Goal: Information Seeking & Learning: Learn about a topic

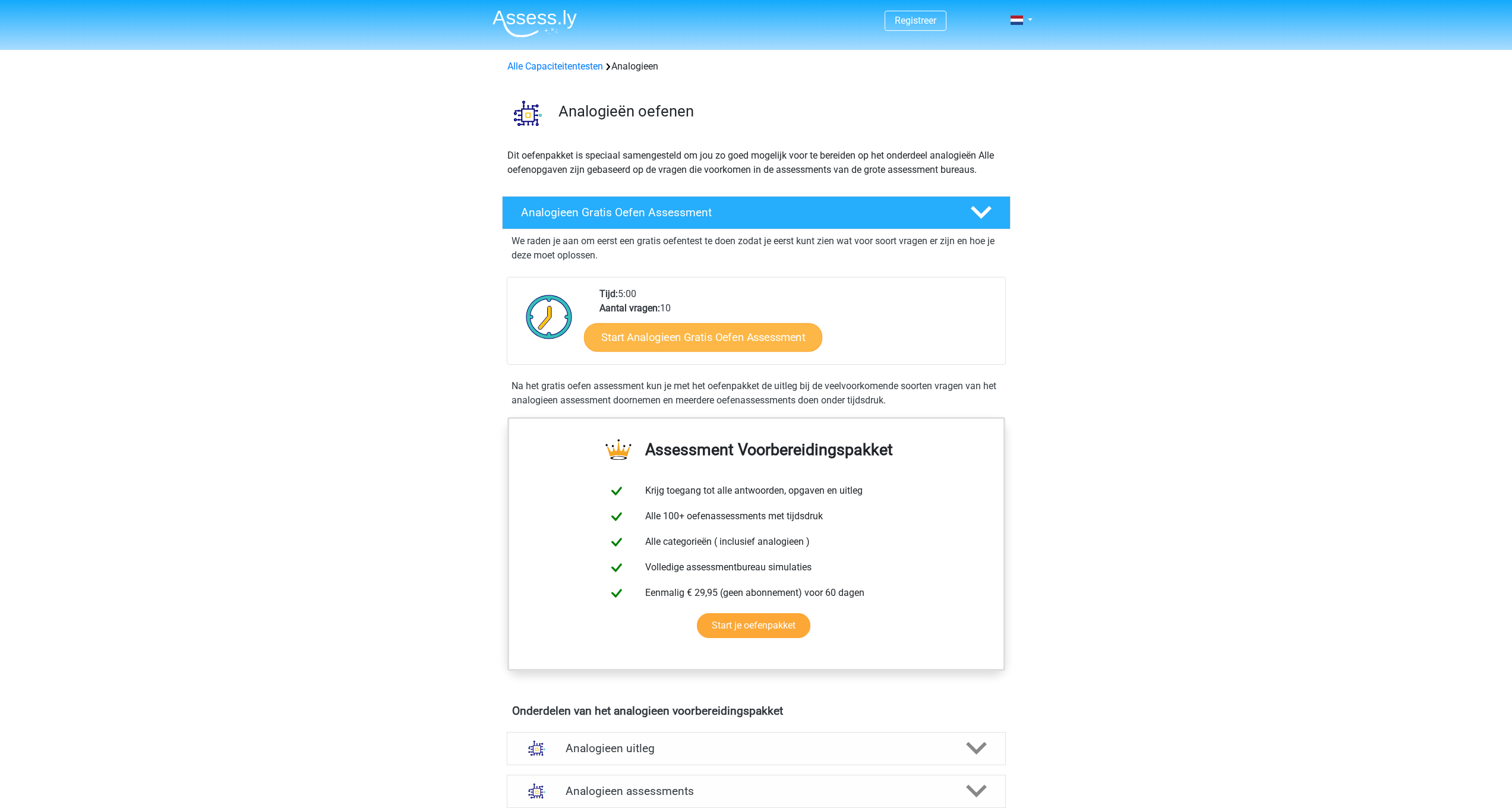
click at [753, 341] on link "Start Analogieen Gratis Oefen Assessment" at bounding box center [703, 336] width 238 height 29
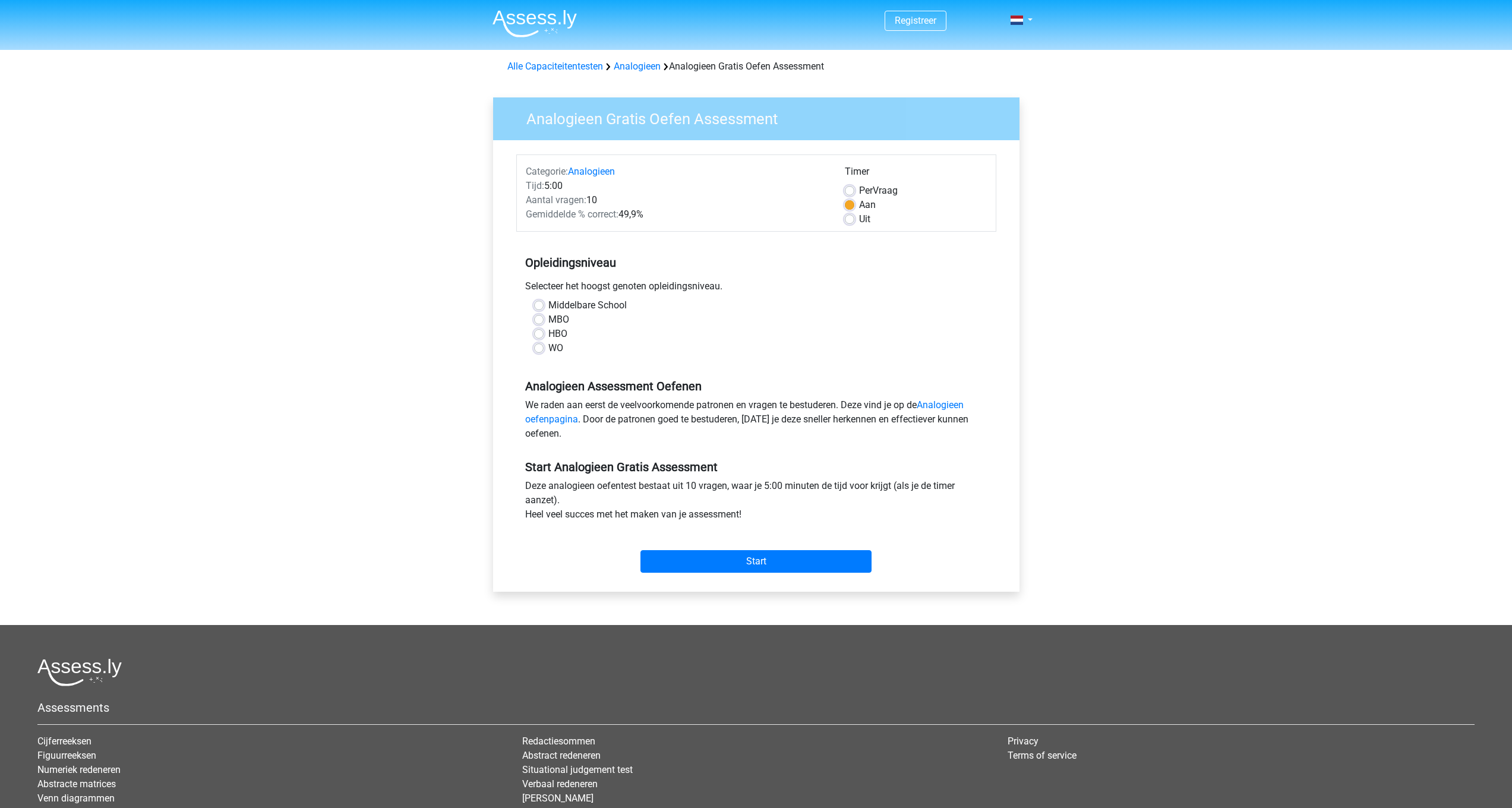
click at [553, 336] on label "HBO" at bounding box center [557, 334] width 19 height 14
click at [544, 336] on input "HBO" at bounding box center [539, 332] width 10 height 12
radio input "true"
click at [717, 551] on input "Start" at bounding box center [756, 561] width 231 height 22
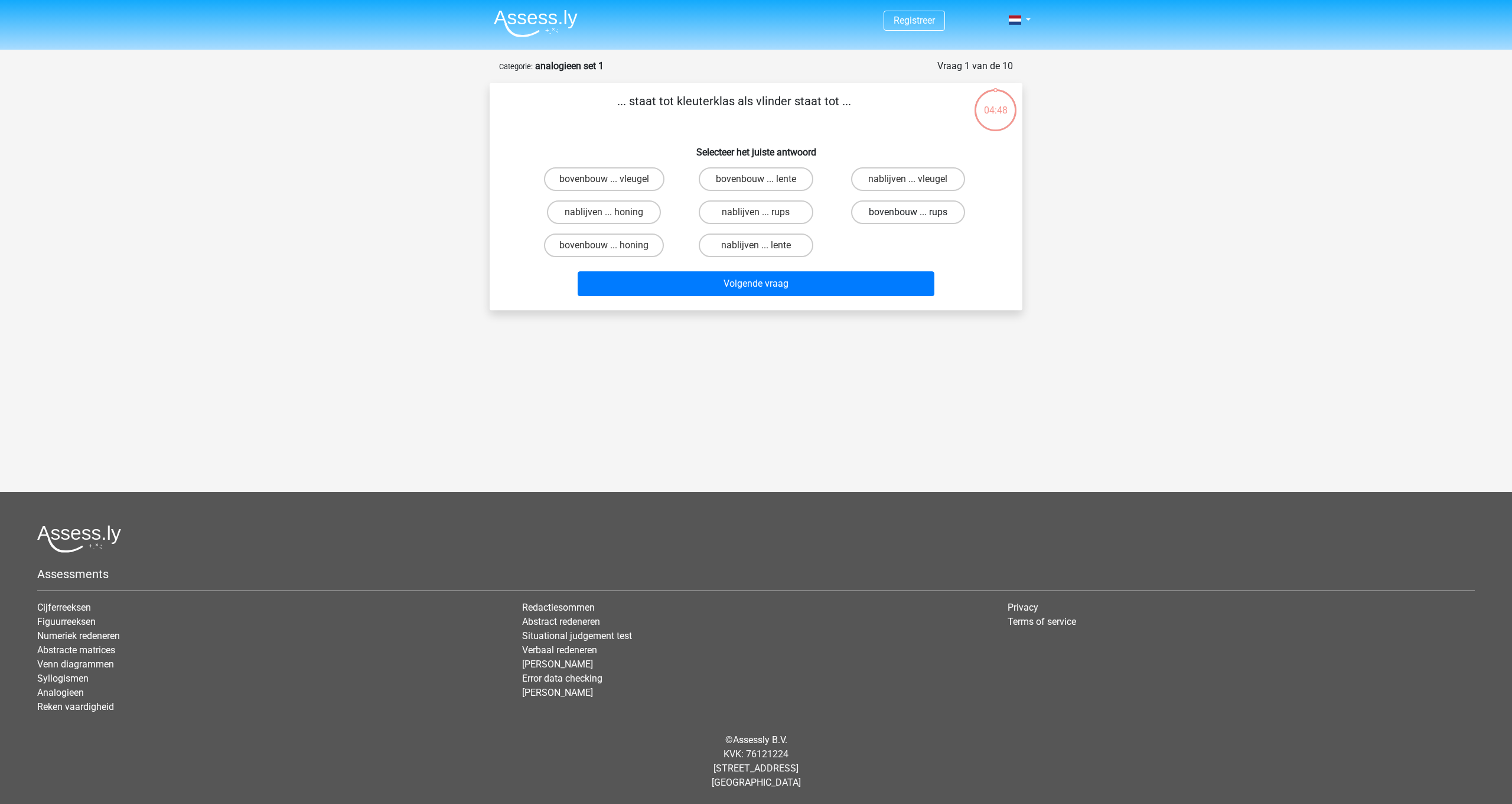
click at [876, 214] on label "bovenbouw ... rups" at bounding box center [908, 212] width 114 height 24
click at [908, 214] on input "bovenbouw ... rups" at bounding box center [911, 216] width 8 height 8
radio input "true"
click at [869, 280] on button "Volgende vraag" at bounding box center [756, 284] width 357 height 25
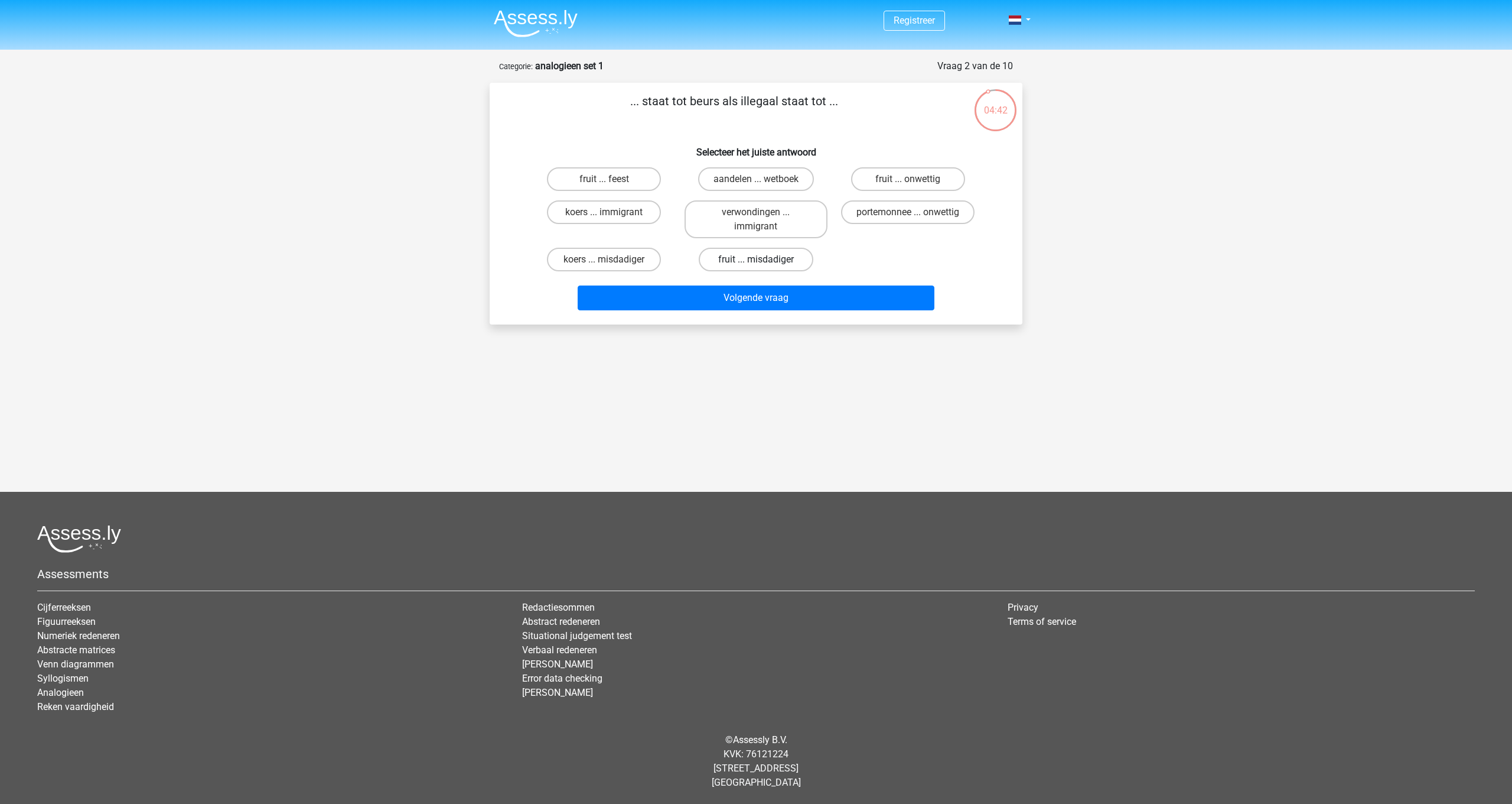
drag, startPoint x: 636, startPoint y: 99, endPoint x: 797, endPoint y: 265, distance: 231.3
click at [797, 265] on div "... staat tot beurs als illegaal staat tot ... Selecteer het juiste antwoord fr…" at bounding box center [756, 203] width 523 height 223
copy div ". staat tot beurs als illegaal staat tot ... Selecteer het juiste antwoord frui…"
click at [721, 339] on div "Registreer Nederlands English" at bounding box center [756, 333] width 1512 height 665
click at [932, 210] on label "portemonnee ... onwettig" at bounding box center [908, 212] width 133 height 24
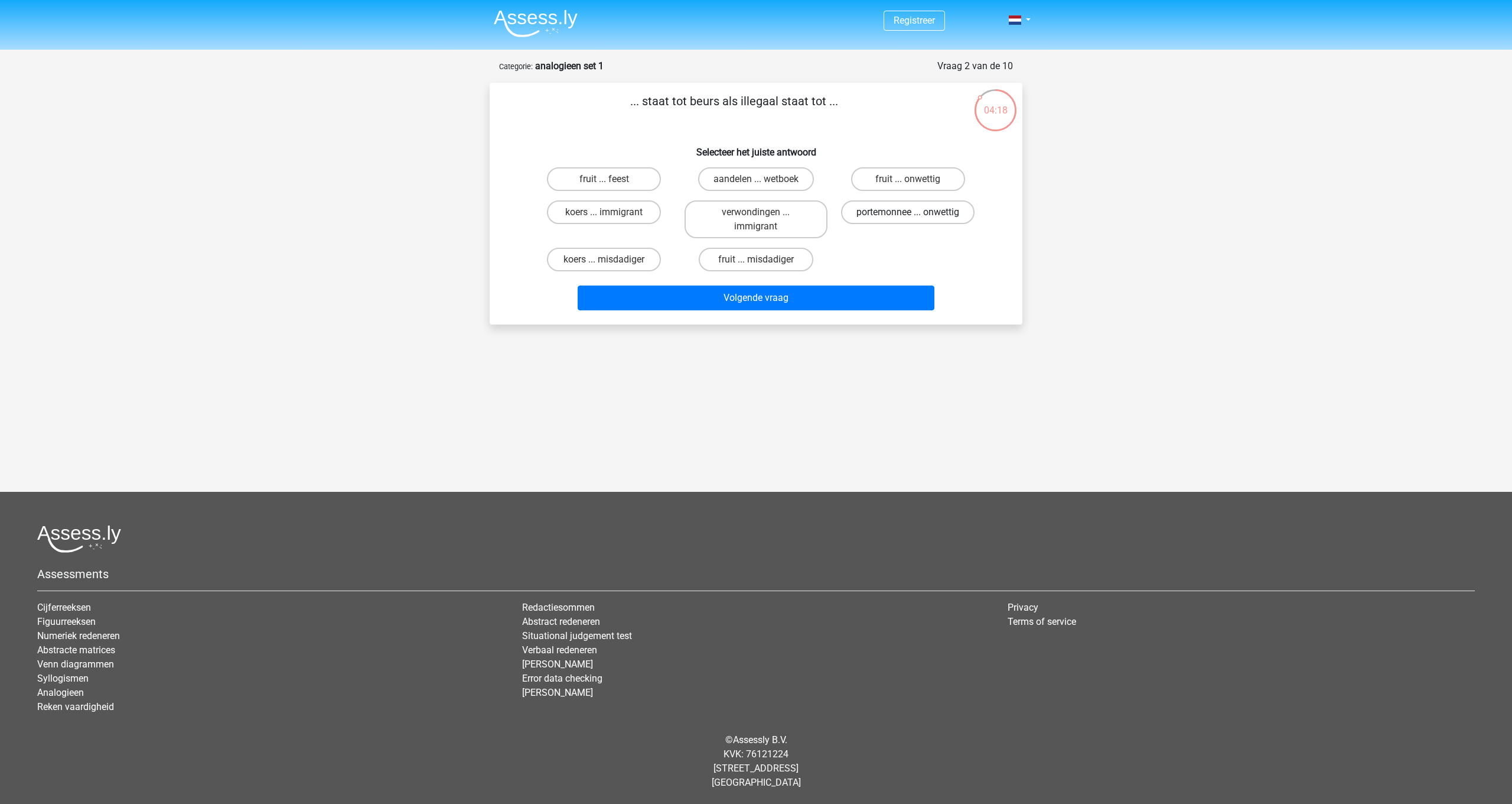
click at [916, 212] on input "portemonnee ... onwettig" at bounding box center [911, 216] width 8 height 8
radio input "true"
click at [887, 293] on button "Volgende vraag" at bounding box center [756, 298] width 357 height 25
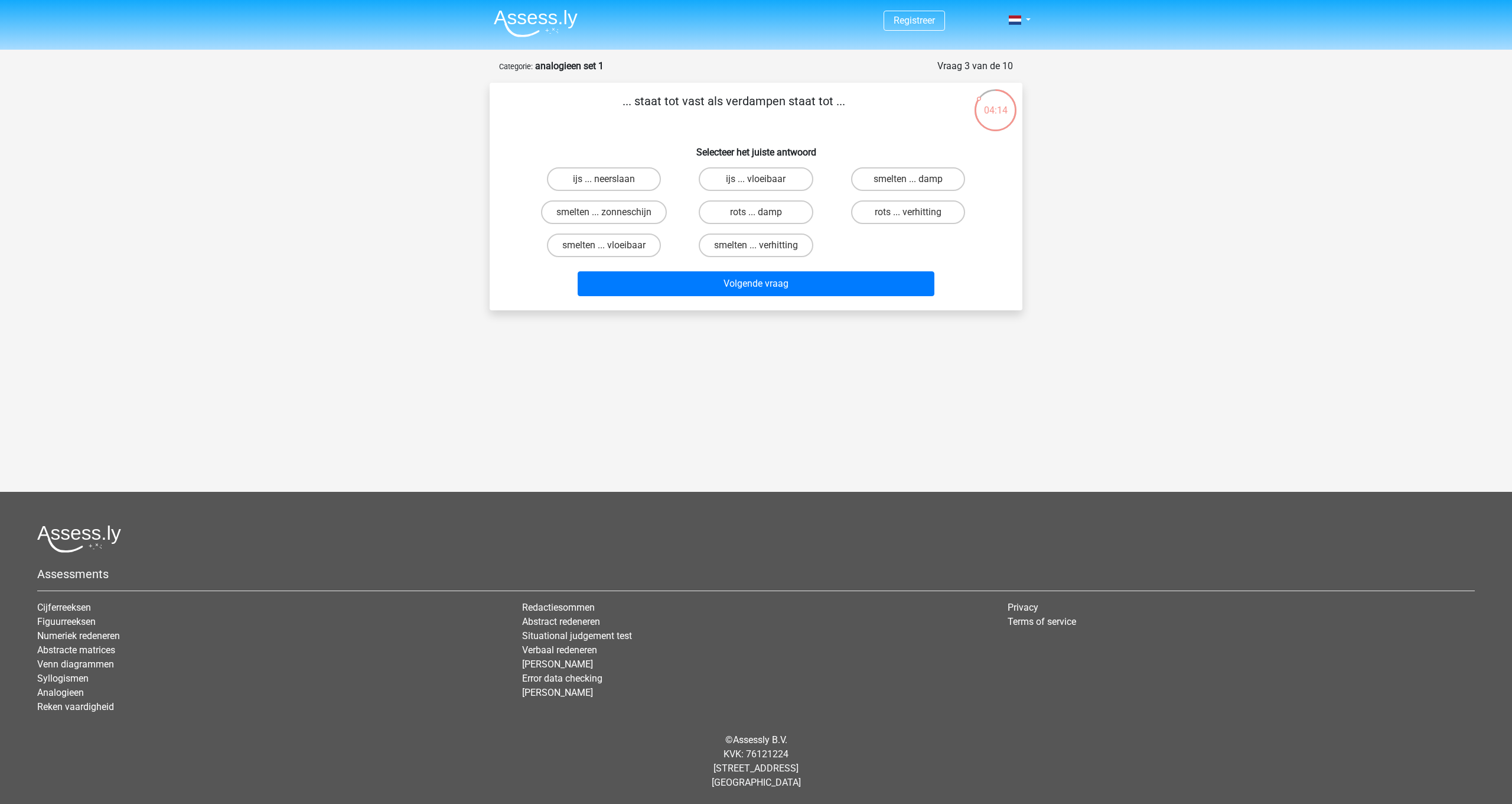
click at [863, 228] on div "rots ... verhitting" at bounding box center [908, 212] width 152 height 33
click at [679, 130] on div "... staat tot vast als verdampen staat tot ... Selecteer het juiste antwoord ij…" at bounding box center [756, 196] width 523 height 209
click at [620, 253] on label "smelten ... vloeibaar" at bounding box center [604, 245] width 114 height 24
click at [612, 253] on input "smelten ... vloeibaar" at bounding box center [608, 249] width 8 height 8
radio input "true"
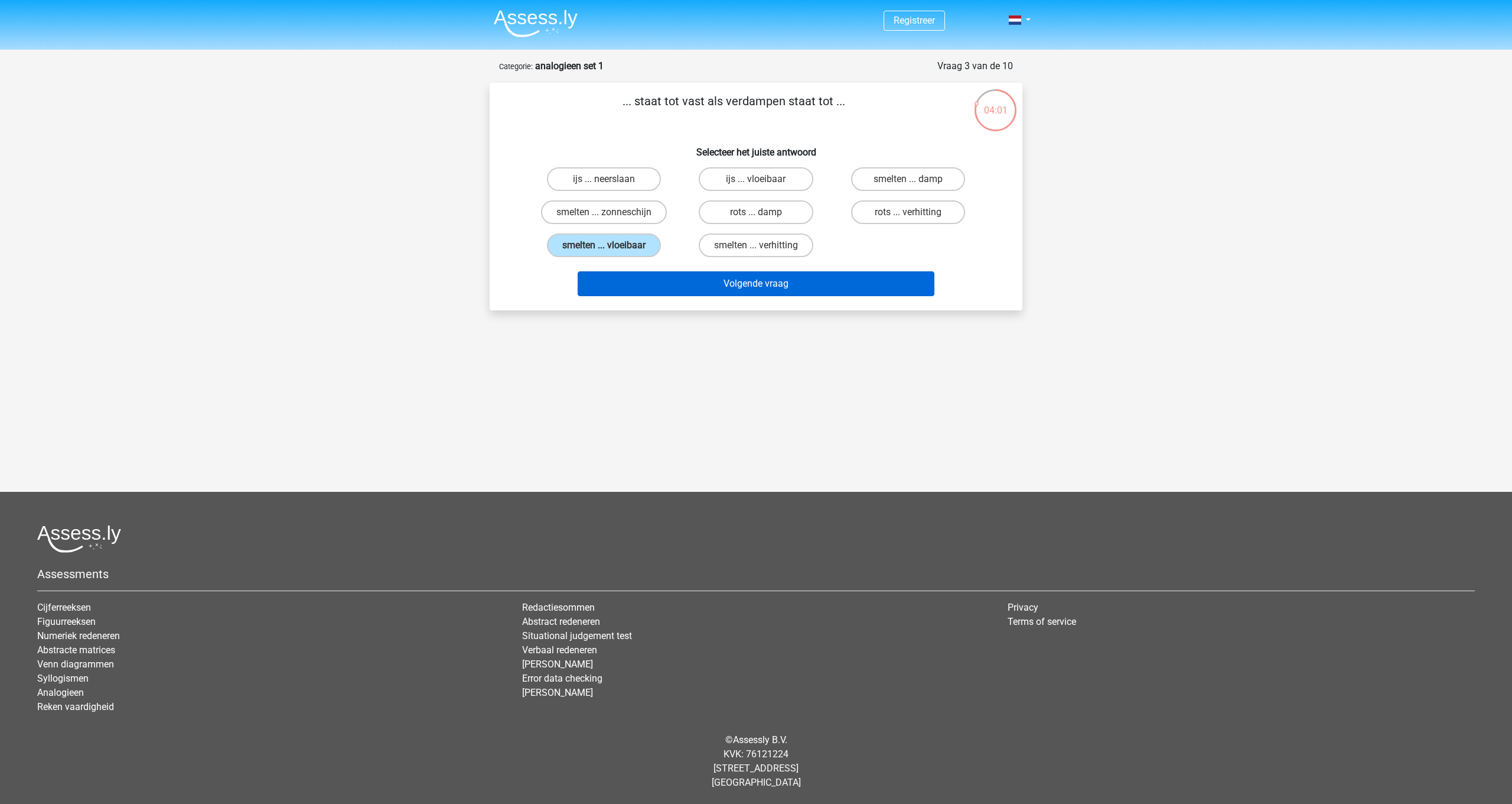
click at [689, 294] on button "Volgende vraag" at bounding box center [756, 284] width 357 height 25
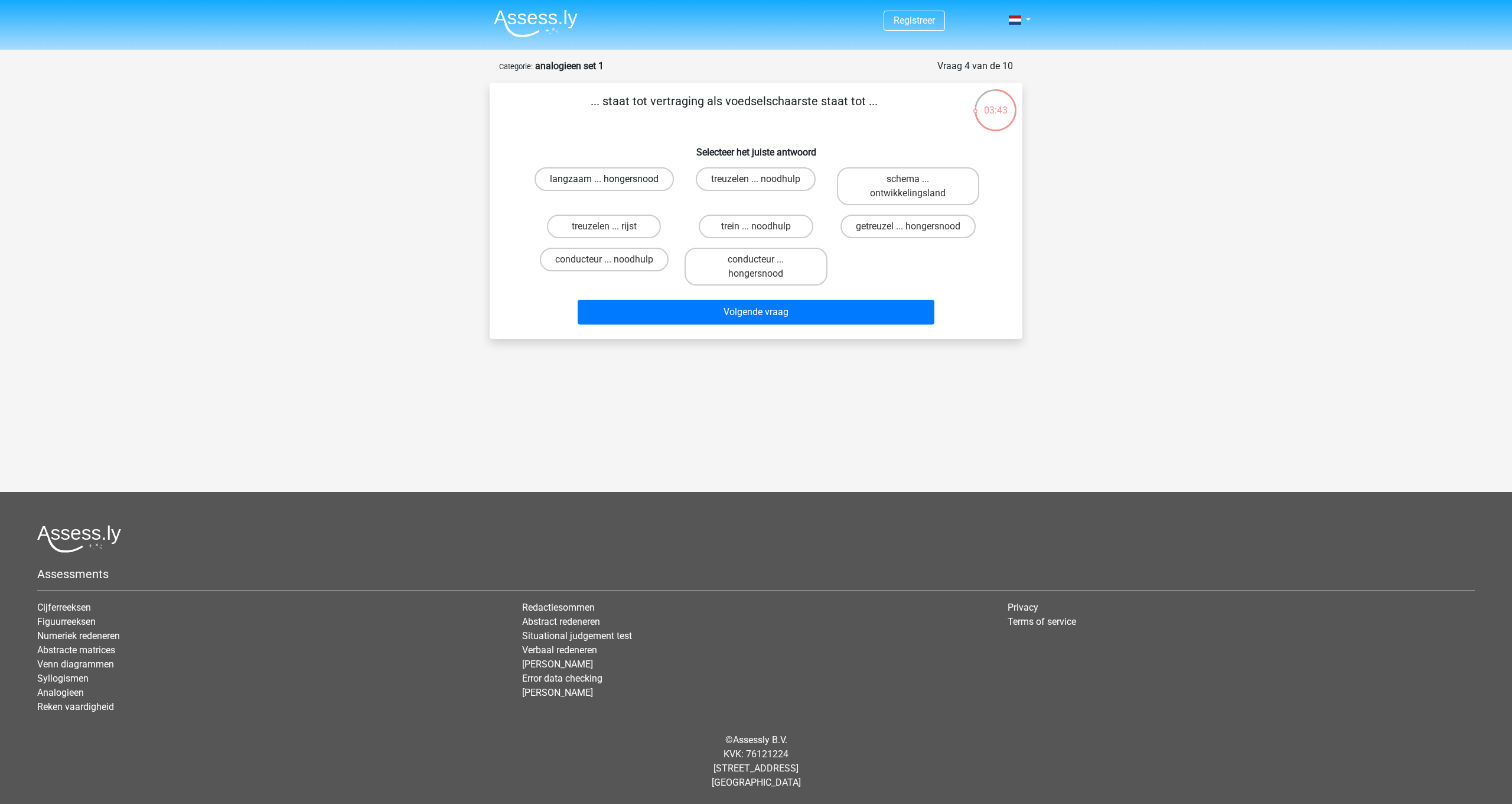
click at [605, 178] on label "langzaam ... hongersnood" at bounding box center [604, 179] width 139 height 24
click at [605, 179] on input "langzaam ... hongersnood" at bounding box center [608, 183] width 8 height 8
radio input "true"
click at [644, 312] on button "Volgende vraag" at bounding box center [756, 312] width 357 height 25
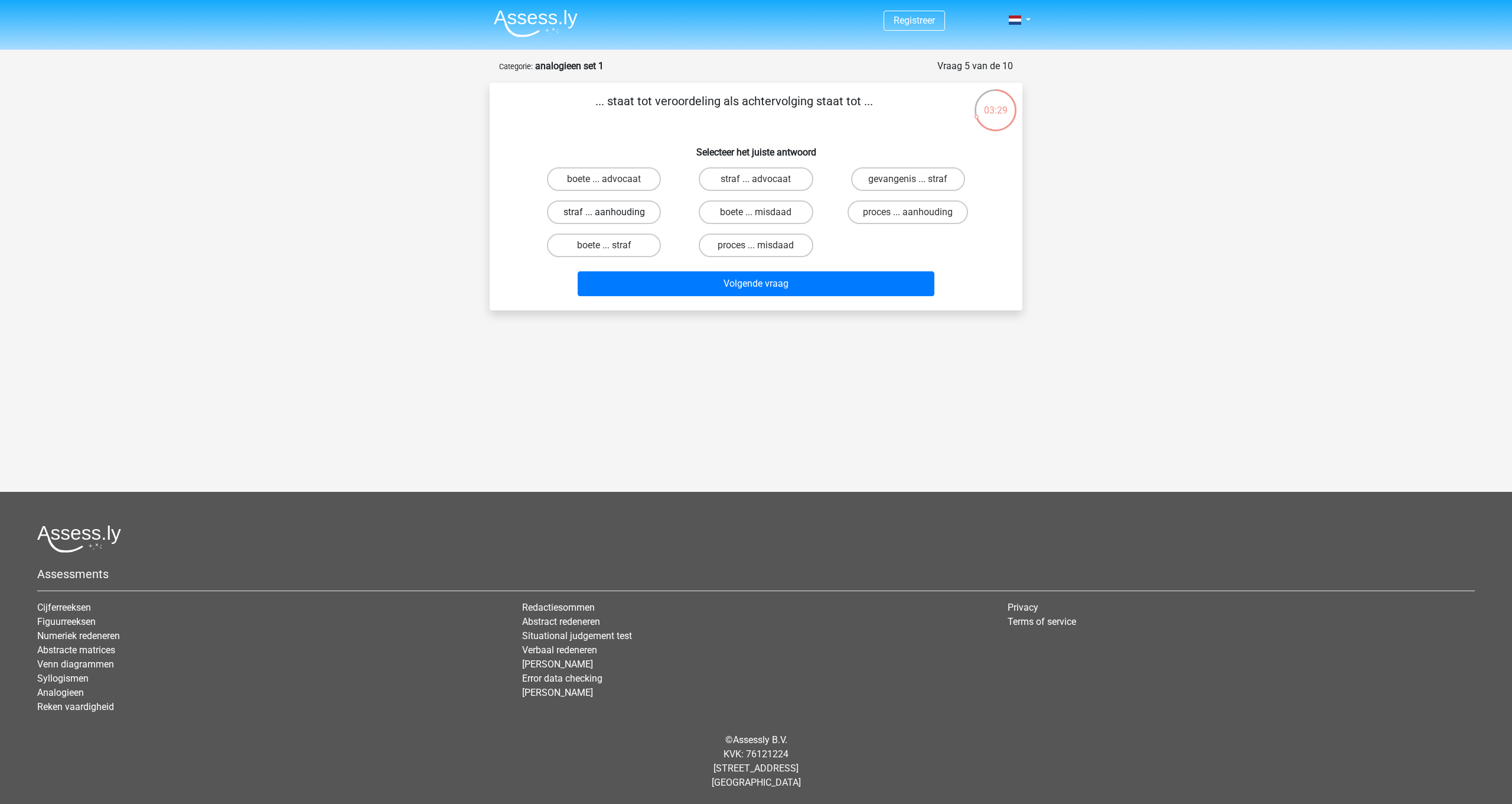
click at [561, 208] on label "straf ... aanhouding" at bounding box center [604, 212] width 114 height 24
click at [604, 212] on input "straf ... aanhouding" at bounding box center [608, 216] width 8 height 8
radio input "true"
click at [693, 284] on button "Volgende vraag" at bounding box center [756, 284] width 357 height 25
click at [892, 207] on label "duif ... wijsheid" at bounding box center [908, 212] width 114 height 24
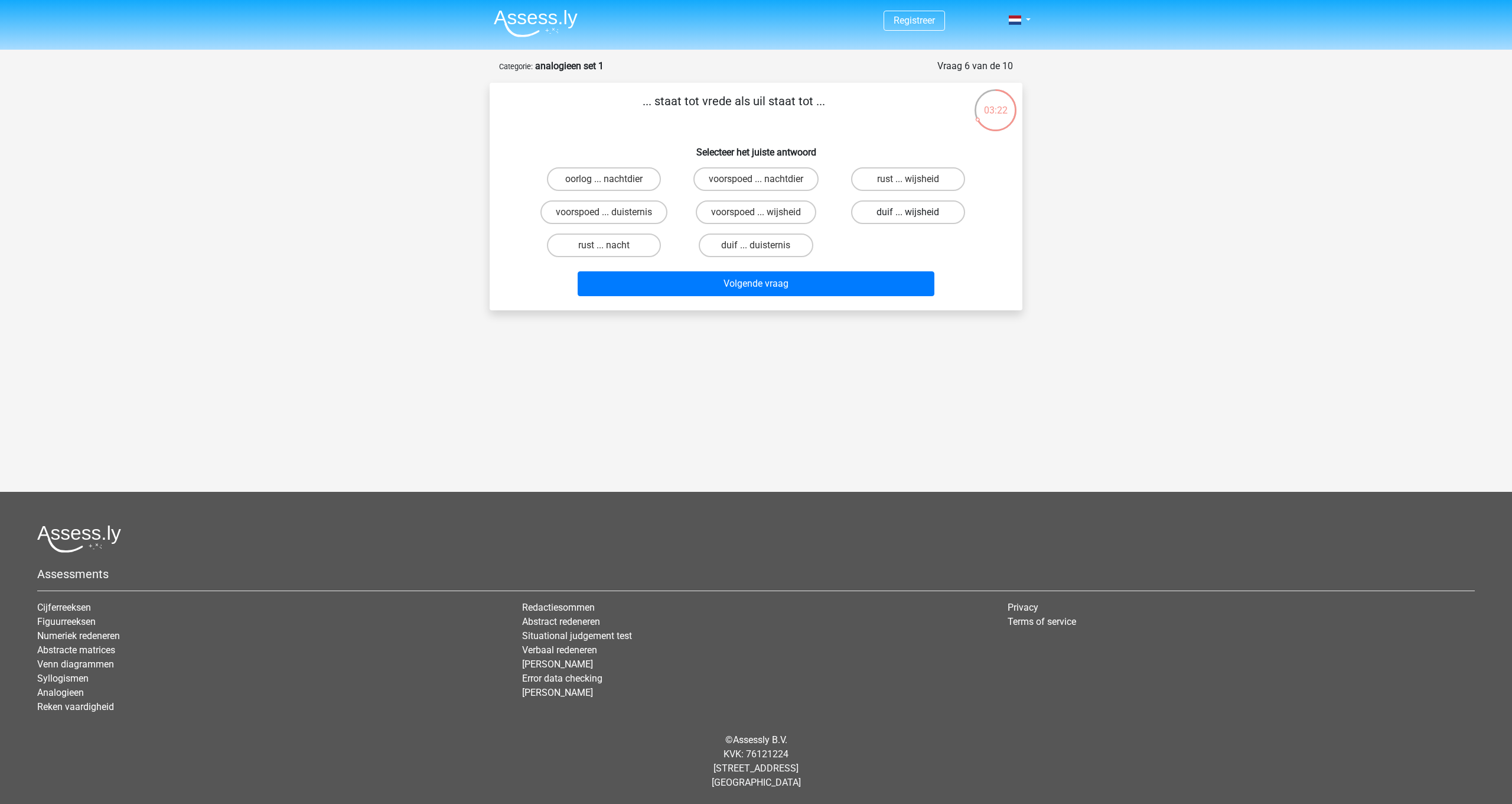
click at [908, 212] on input "duif ... wijsheid" at bounding box center [911, 216] width 8 height 8
radio input "true"
click at [865, 283] on button "Volgende vraag" at bounding box center [756, 284] width 357 height 25
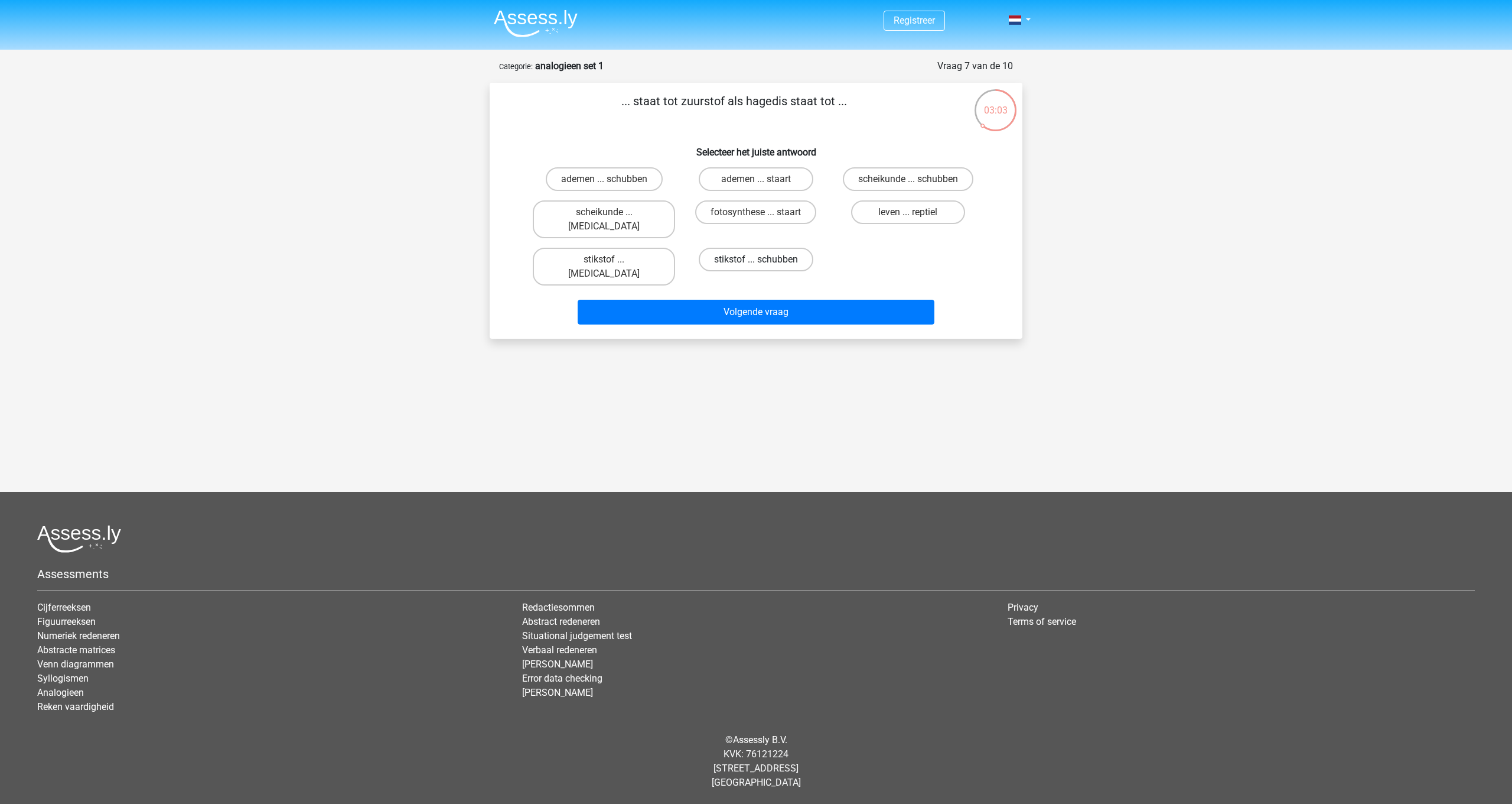
click at [726, 253] on label "stikstof ... schubben" at bounding box center [756, 260] width 114 height 24
click at [756, 260] on input "stikstof ... schubben" at bounding box center [760, 263] width 8 height 8
radio input "true"
click at [725, 300] on button "Volgende vraag" at bounding box center [756, 312] width 357 height 25
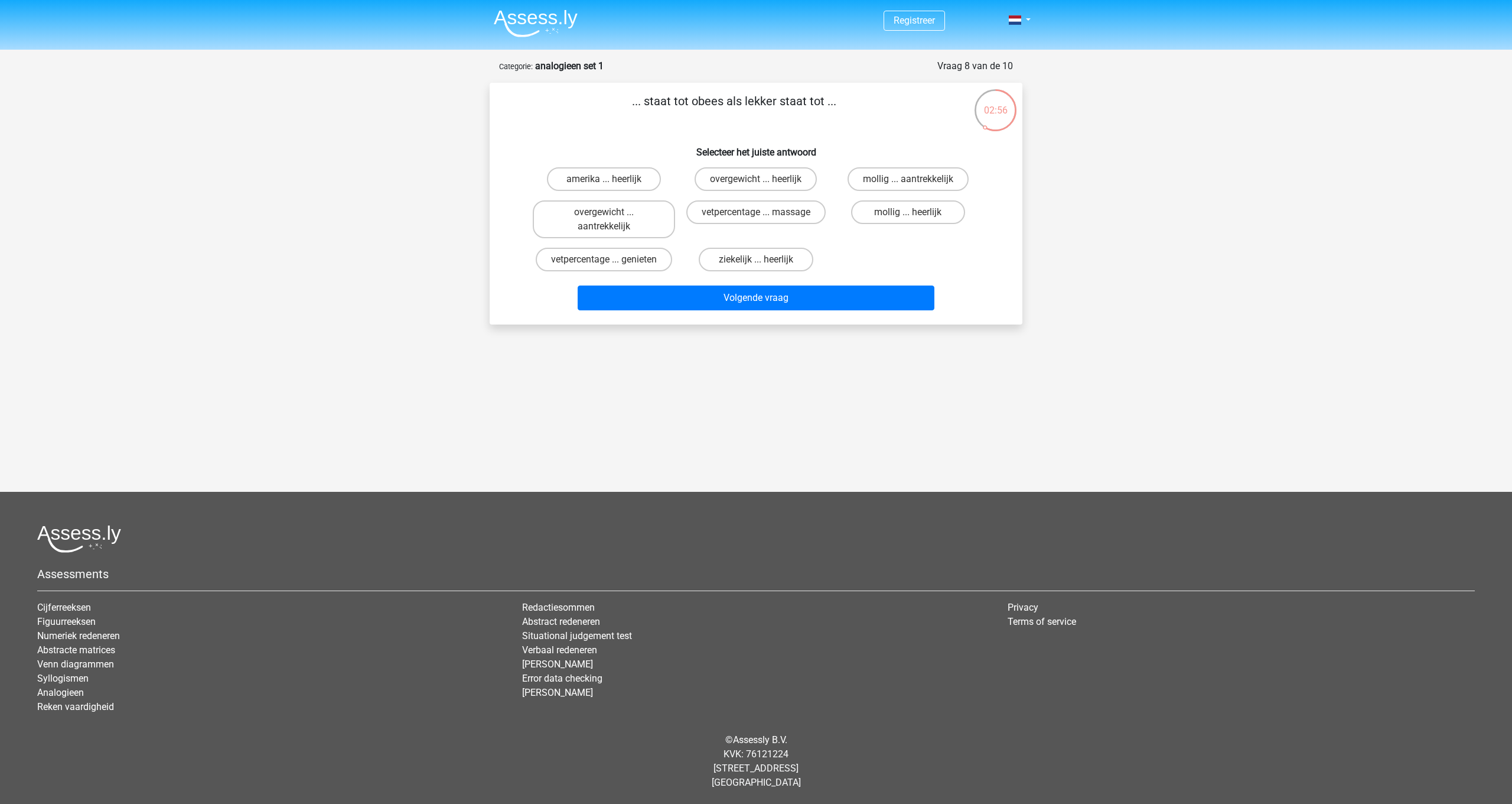
click at [872, 256] on div "amerika ... heerlijk overgewicht ... heerlijk mollig ... aantrekkelijk overgewi…" at bounding box center [756, 219] width 456 height 113
click at [904, 215] on label "mollig ... heerlijk" at bounding box center [908, 212] width 114 height 24
click at [908, 215] on input "mollig ... heerlijk" at bounding box center [911, 216] width 8 height 8
radio input "true"
click at [858, 296] on button "Volgende vraag" at bounding box center [756, 298] width 357 height 25
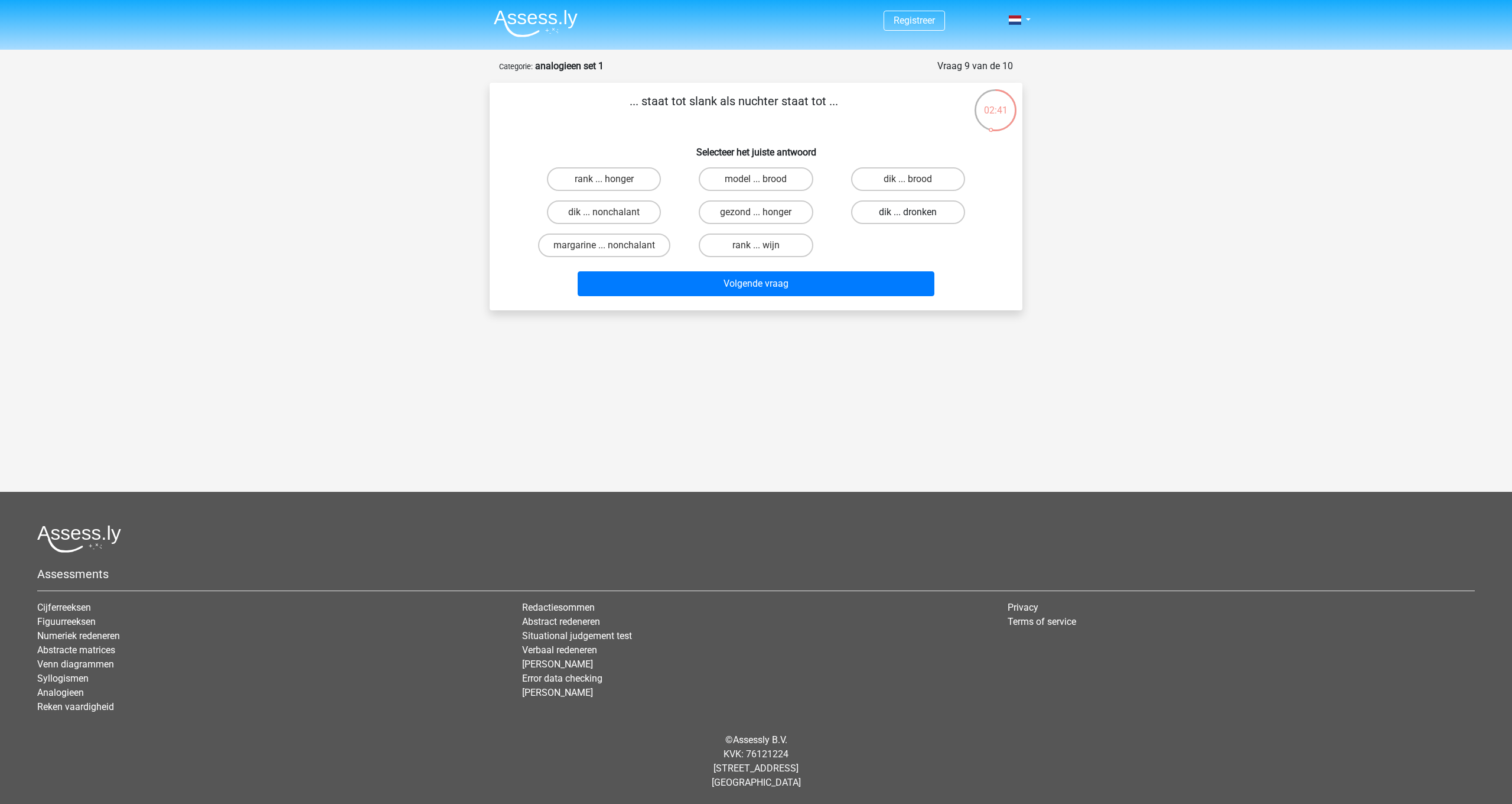
click at [892, 217] on label "dik ... dronken" at bounding box center [908, 212] width 114 height 24
click at [908, 217] on input "dik ... dronken" at bounding box center [911, 216] width 8 height 8
radio input "true"
click at [881, 278] on button "Volgende vraag" at bounding box center [756, 284] width 357 height 25
click at [626, 212] on label "pixel ... wiel" at bounding box center [604, 212] width 114 height 24
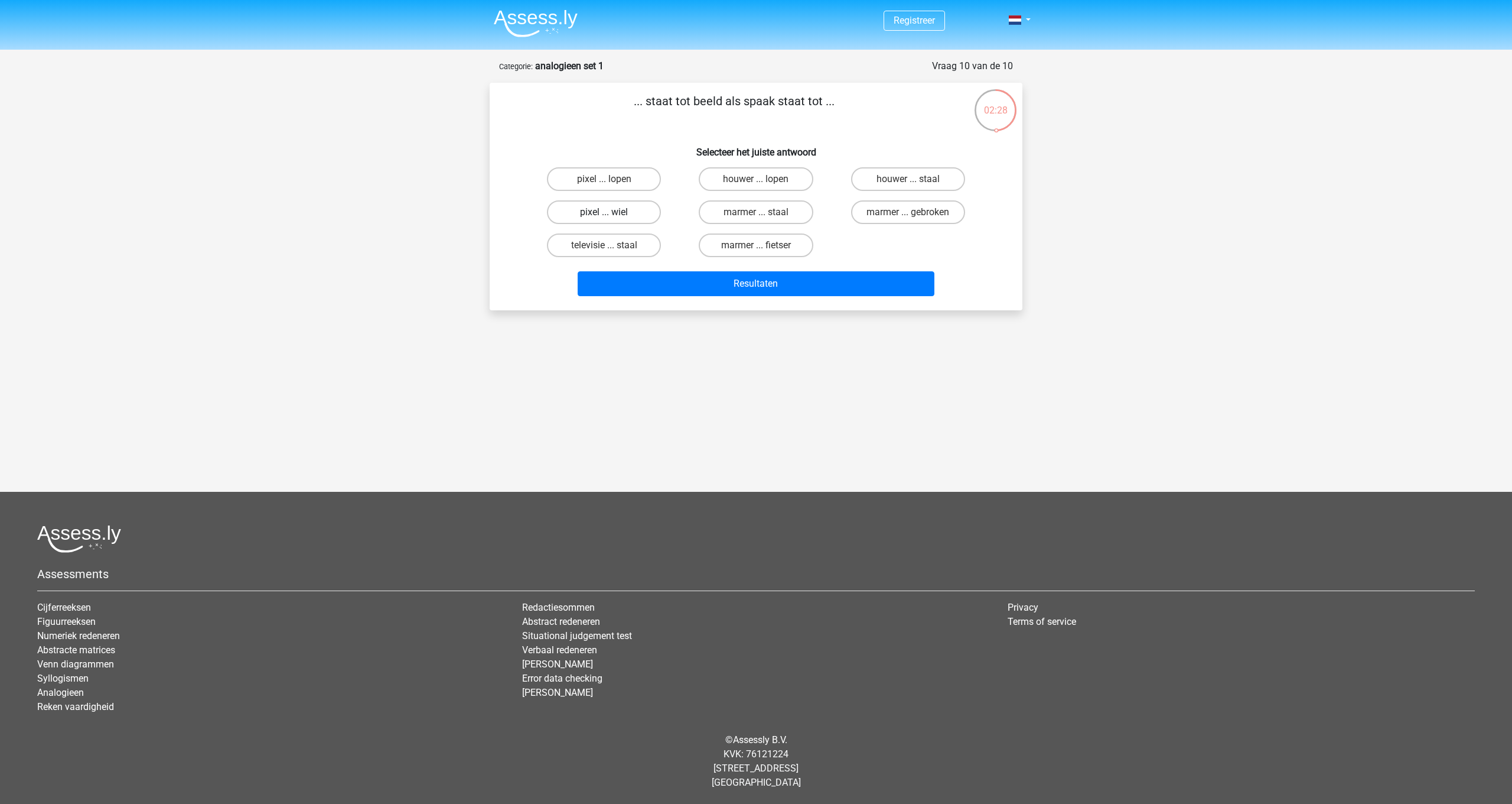
click at [612, 212] on input "pixel ... wiel" at bounding box center [608, 216] width 8 height 8
radio input "true"
click at [649, 293] on button "Resultaten" at bounding box center [756, 284] width 357 height 25
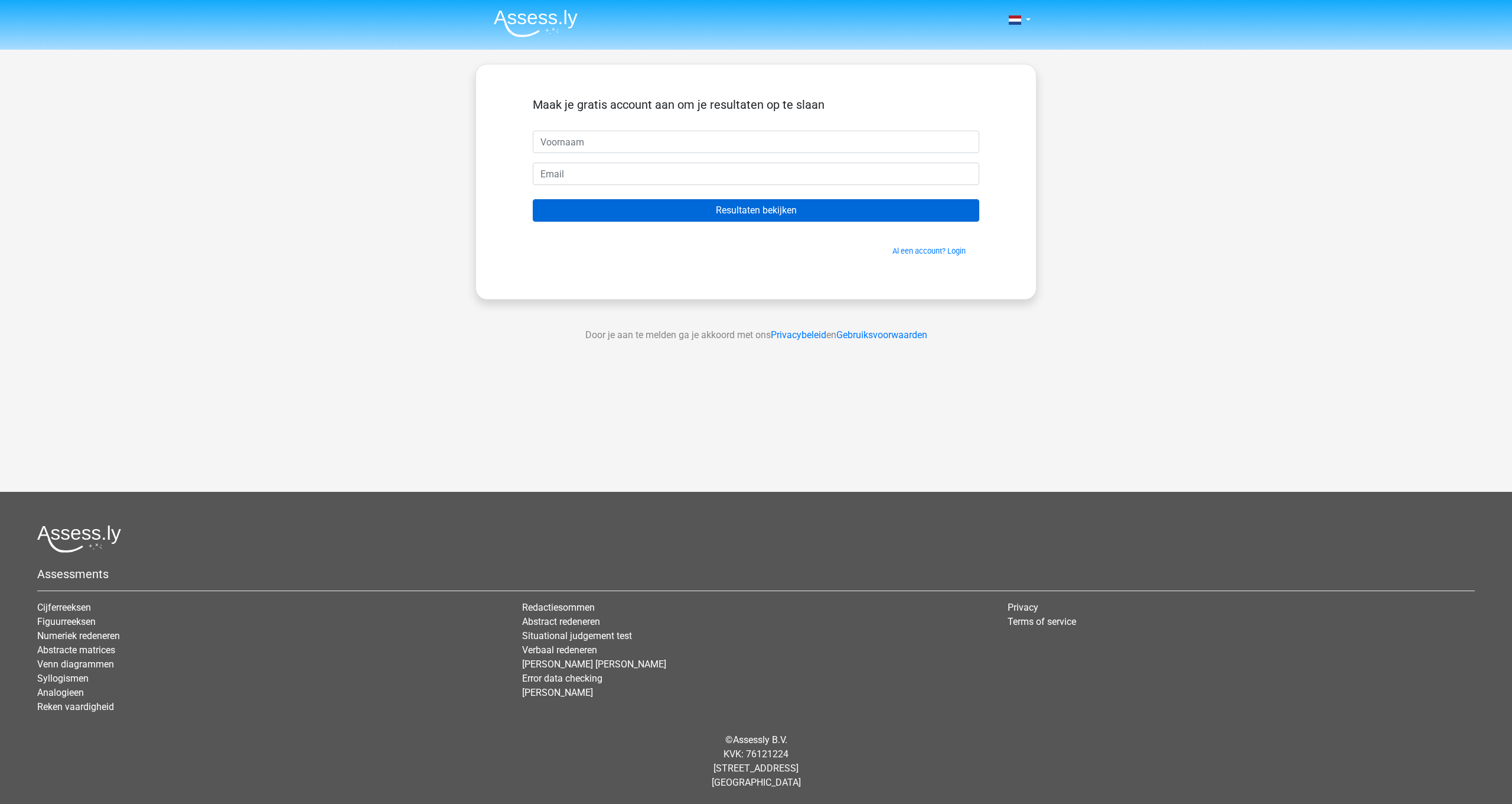
click at [810, 219] on input "Resultaten bekijken" at bounding box center [756, 210] width 447 height 22
type input "k"
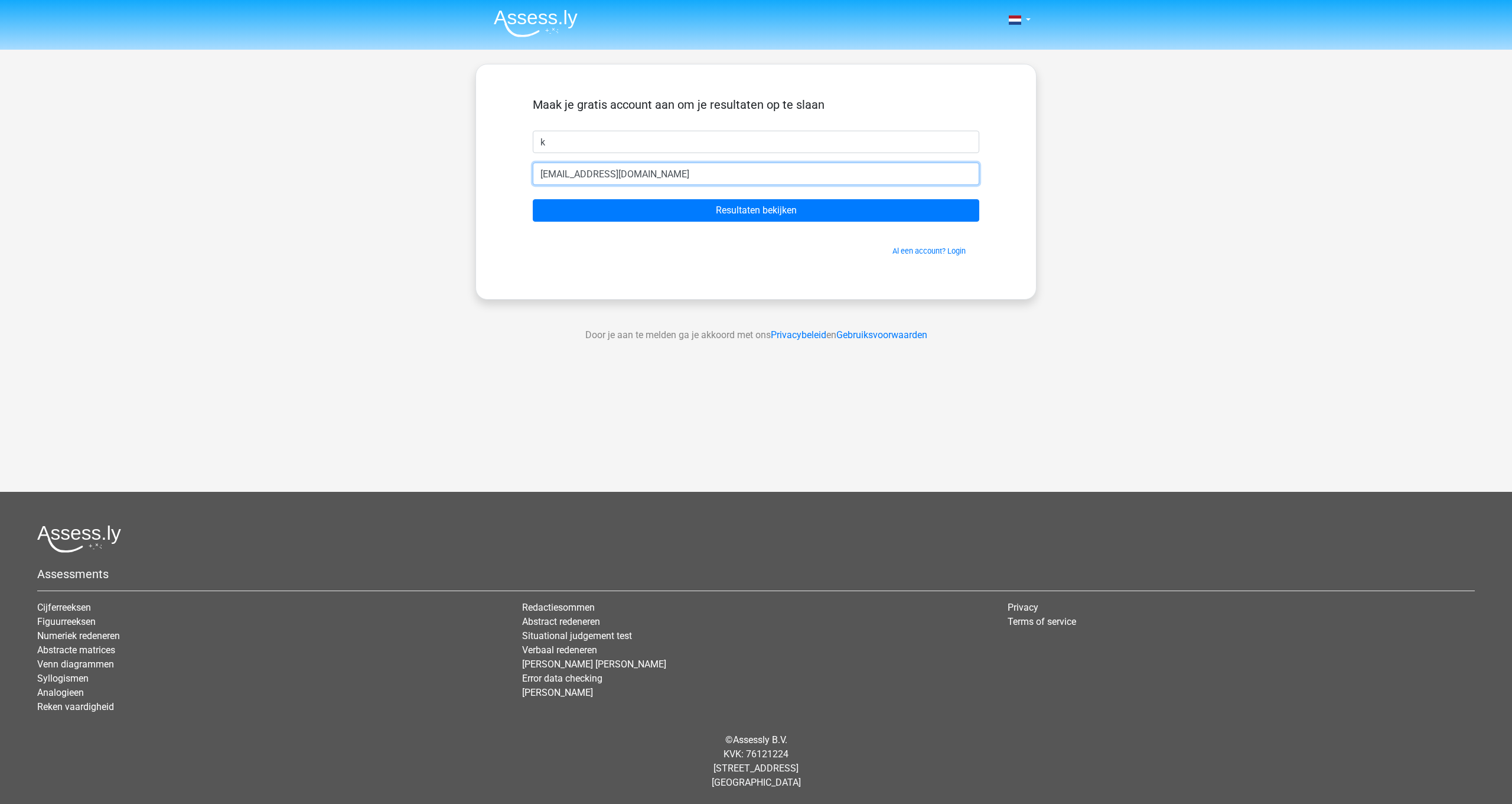
type input "yoloduo@gmail.com"
click at [756, 210] on input "Resultaten bekijken" at bounding box center [756, 210] width 447 height 22
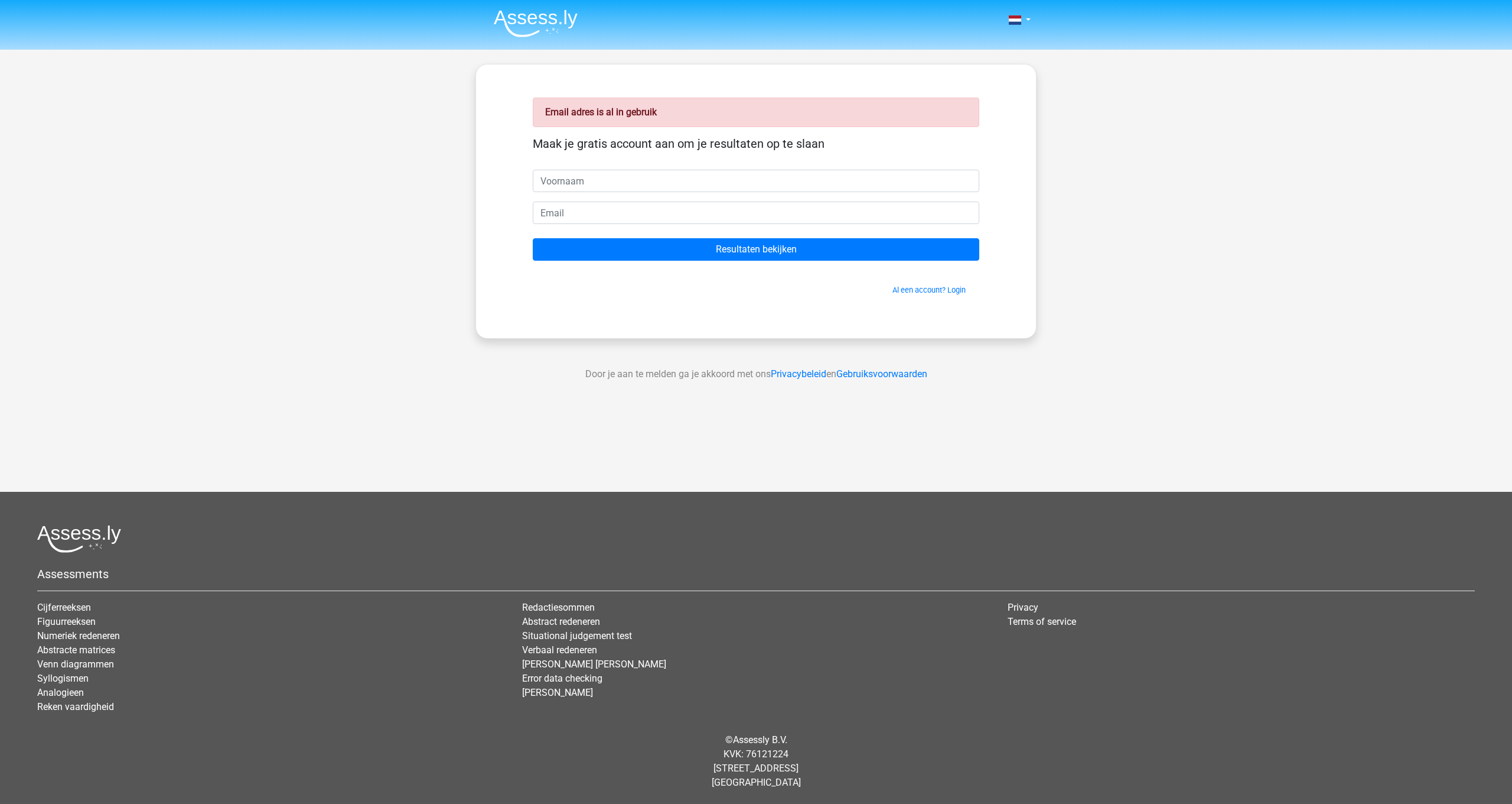
click at [722, 189] on input "text" at bounding box center [756, 181] width 447 height 22
click at [813, 187] on input "text" at bounding box center [756, 181] width 447 height 22
type input "k"
type input "l"
type input "[EMAIL_ADDRESS][DOMAIN_NAME]"
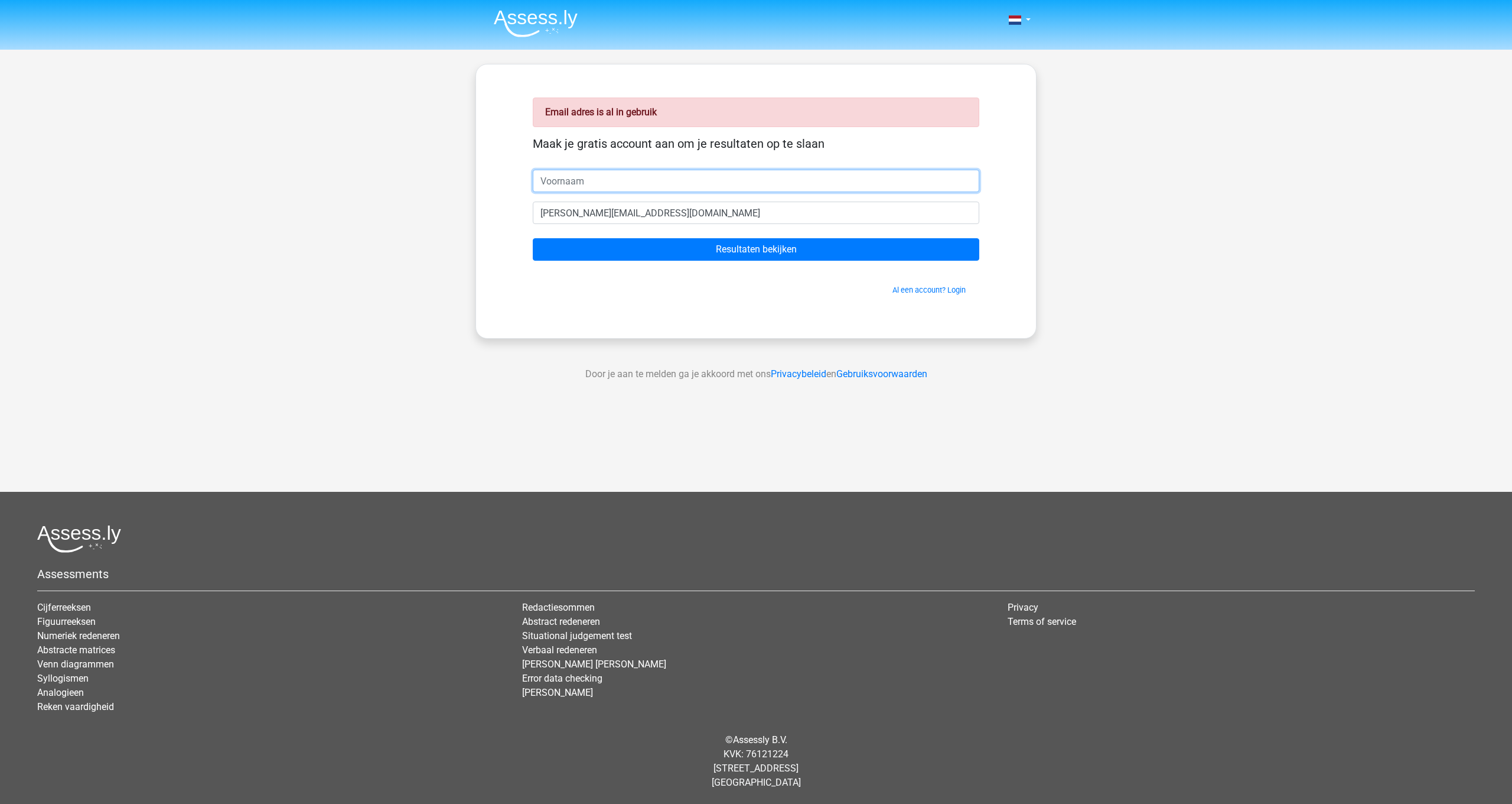
click at [823, 172] on input "text" at bounding box center [756, 181] width 447 height 22
type input "k"
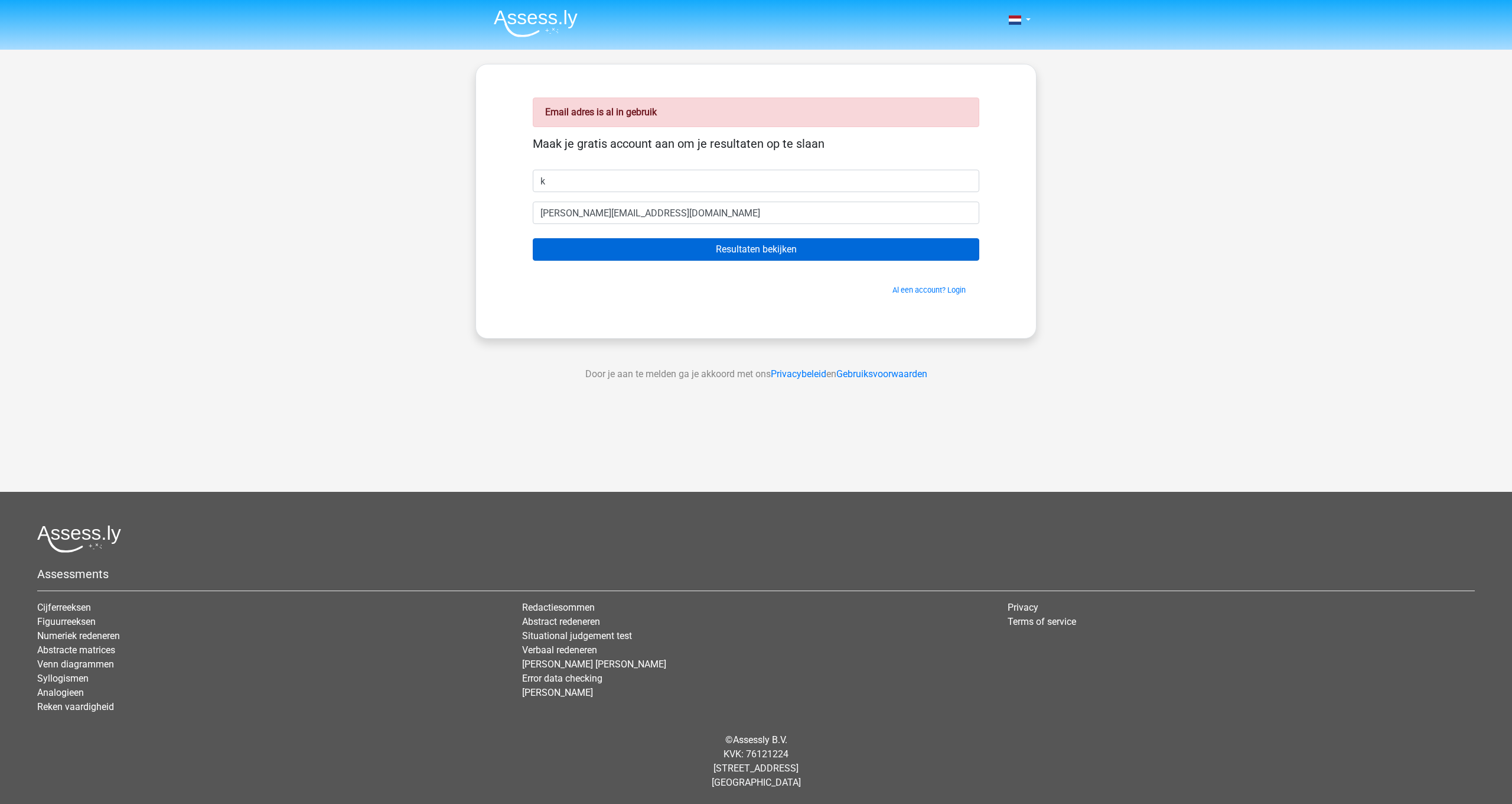
click at [797, 249] on input "Resultaten bekijken" at bounding box center [756, 249] width 447 height 22
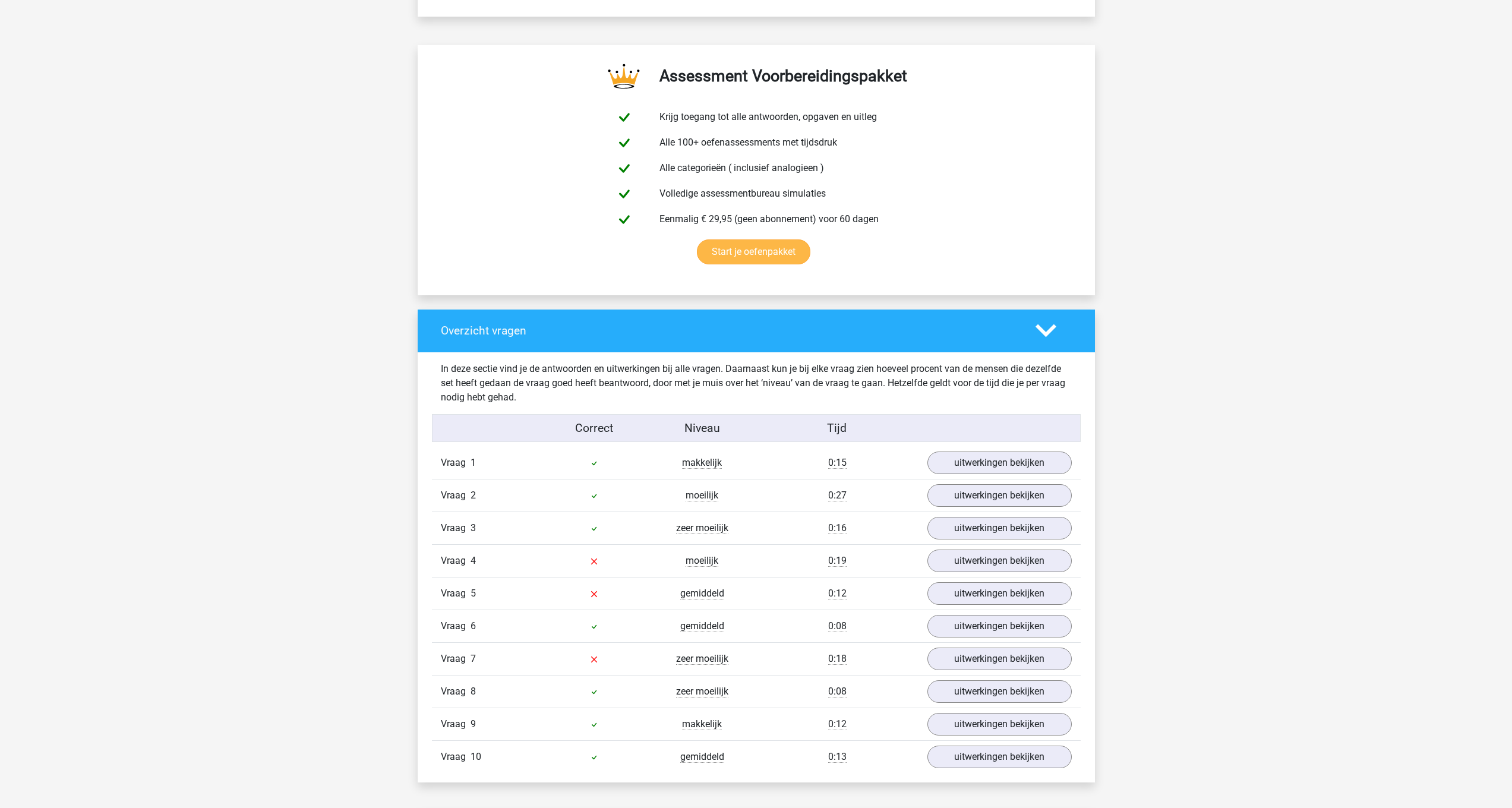
scroll to position [649, 0]
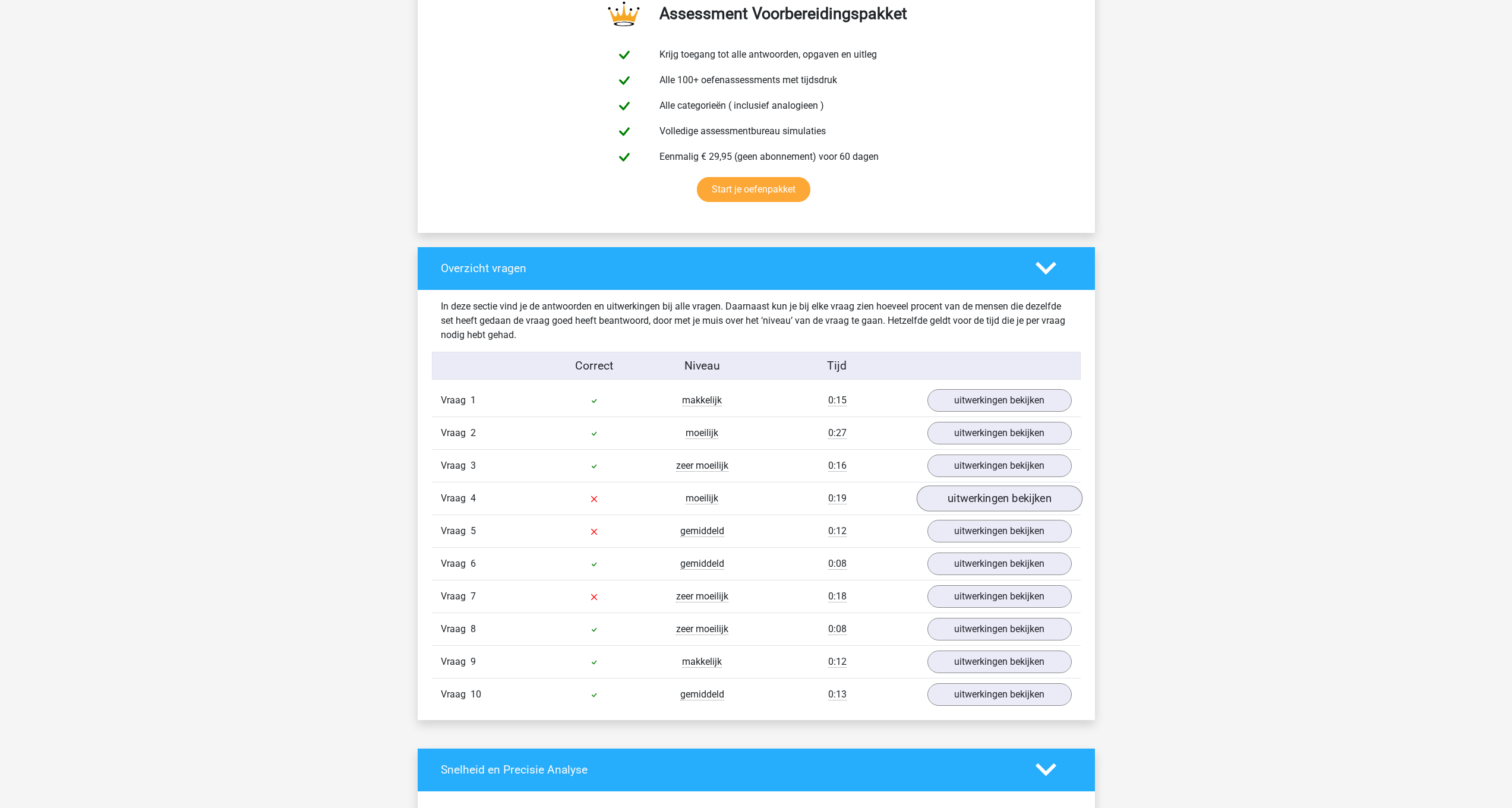
click at [969, 506] on link "uitwerkingen bekijken" at bounding box center [999, 498] width 166 height 26
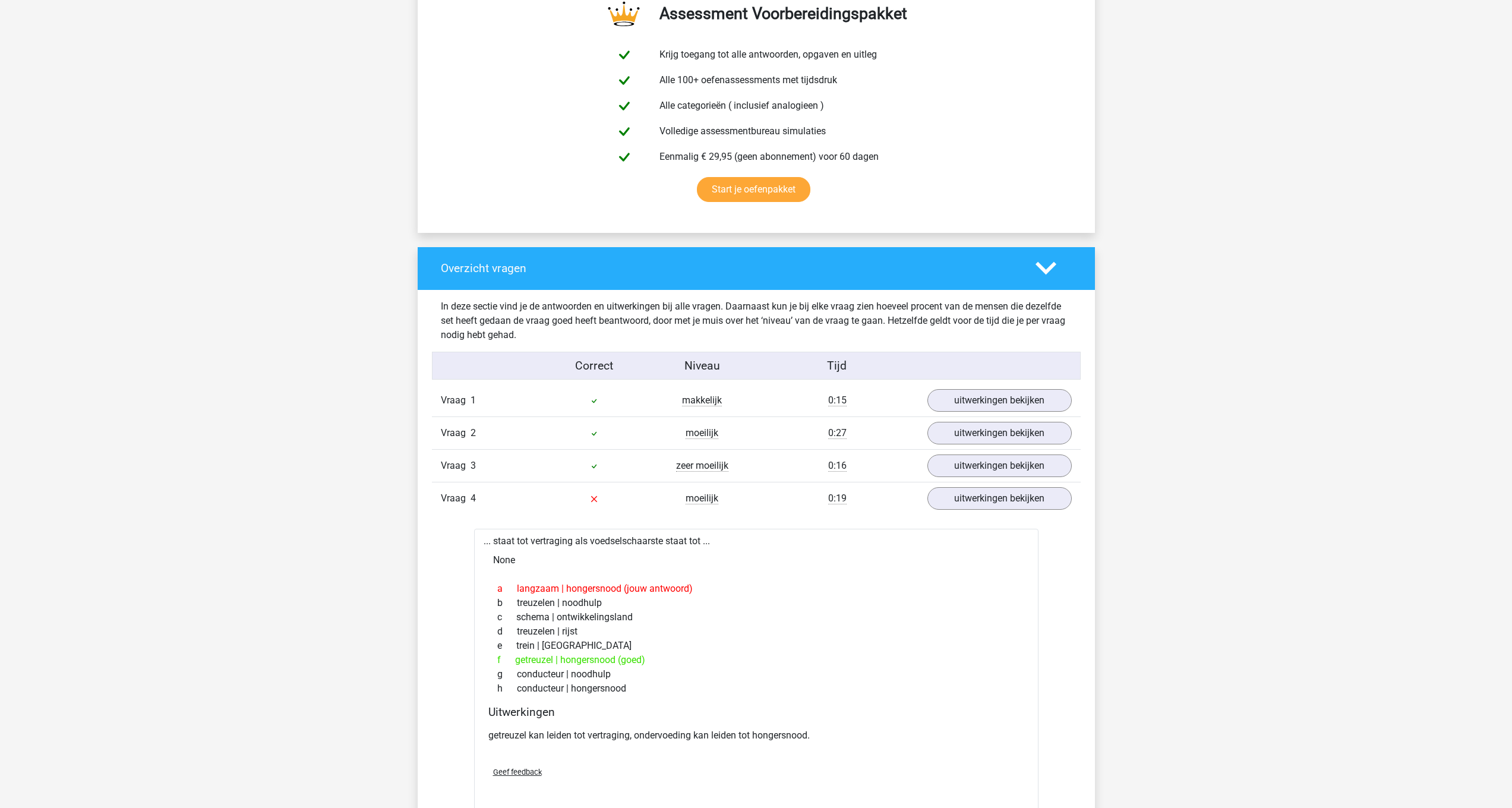
scroll to position [812, 0]
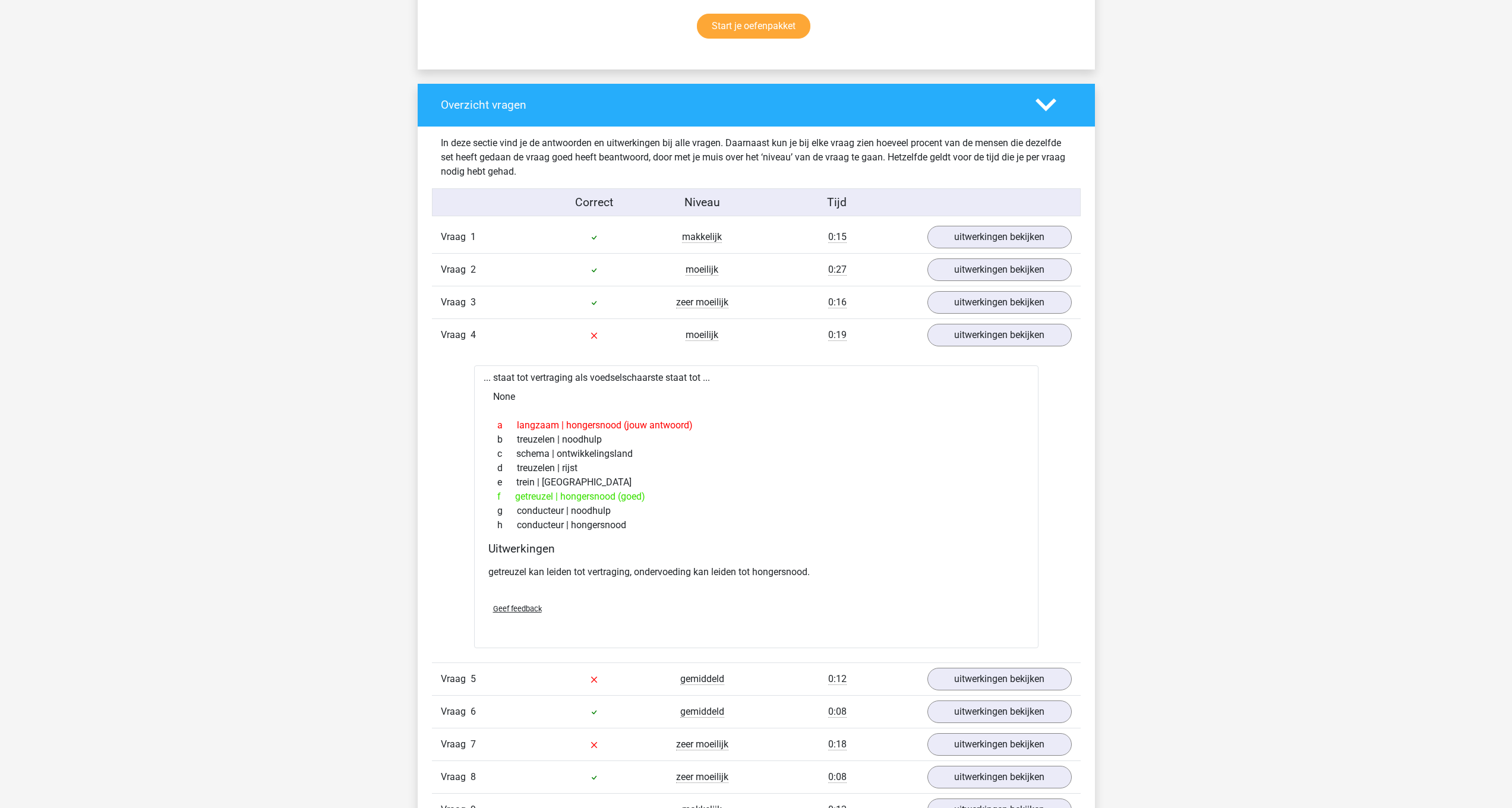
drag, startPoint x: 485, startPoint y: 374, endPoint x: 656, endPoint y: 522, distance: 226.2
click at [656, 522] on div "... staat tot vertraging als voedselschaarste staat tot ... None a langzaam | h…" at bounding box center [756, 507] width 564 height 283
copy div ".. staat tot vertraging als voedselschaarste staat tot ... None a langzaam | ho…"
click at [614, 517] on div "g conducteur | noodhulp" at bounding box center [756, 511] width 536 height 14
click at [613, 537] on div "a langzaam | hongersnood (jouw antwoord) b treuzelen | [GEOGRAPHIC_DATA] c sche…" at bounding box center [756, 475] width 536 height 124
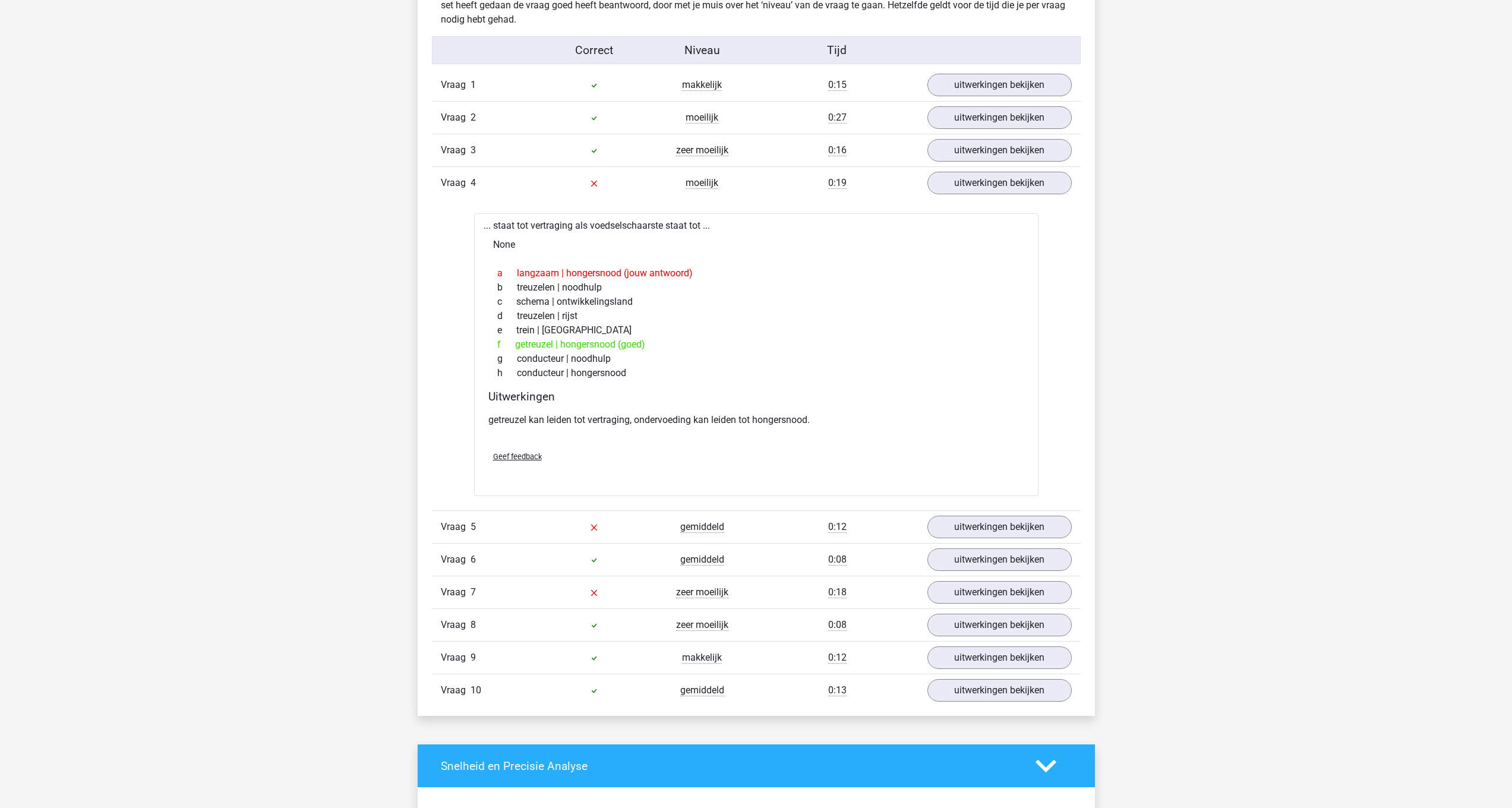
scroll to position [1009, 0]
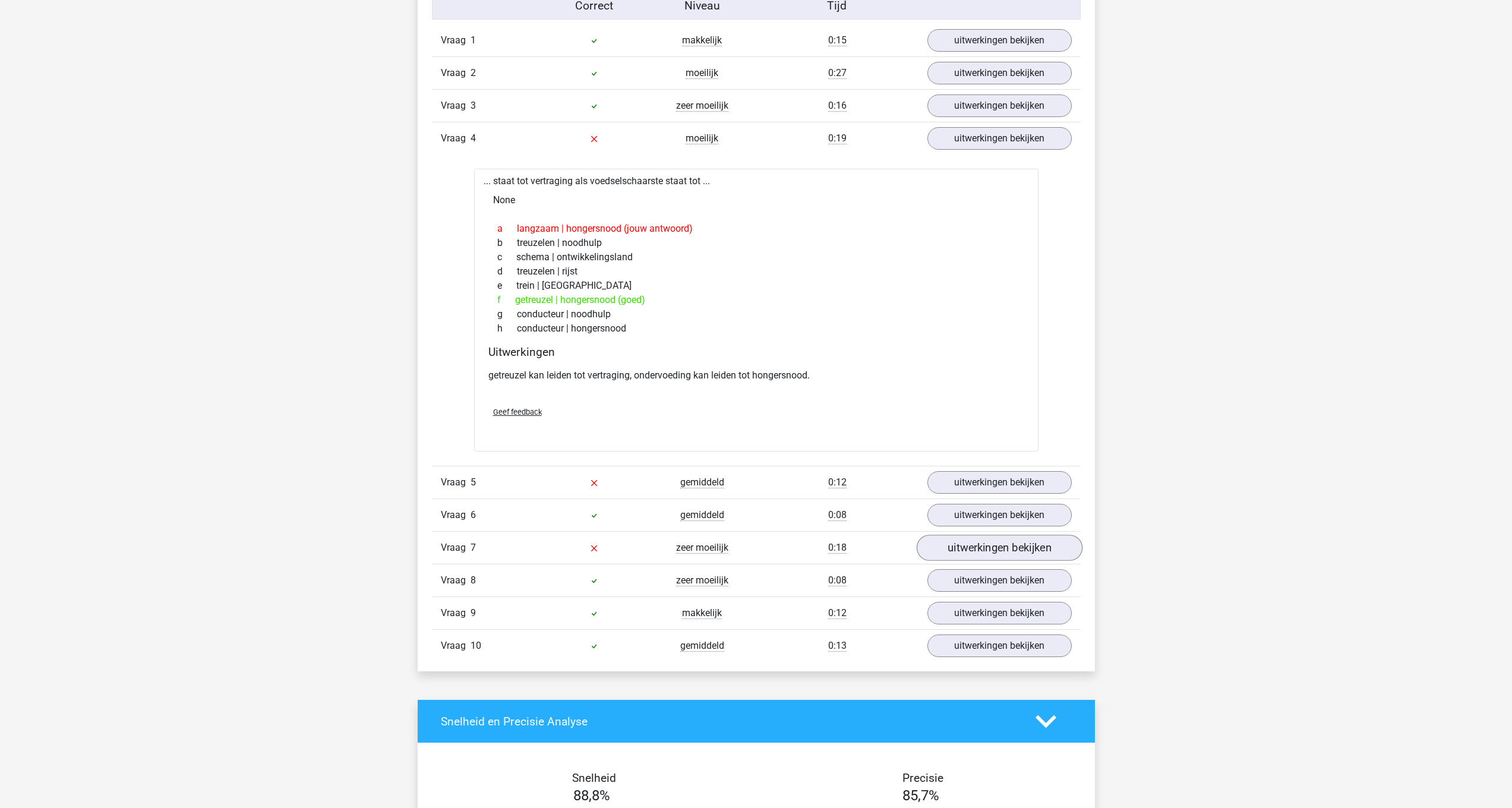
click at [961, 555] on link "uitwerkingen bekijken" at bounding box center [999, 547] width 166 height 26
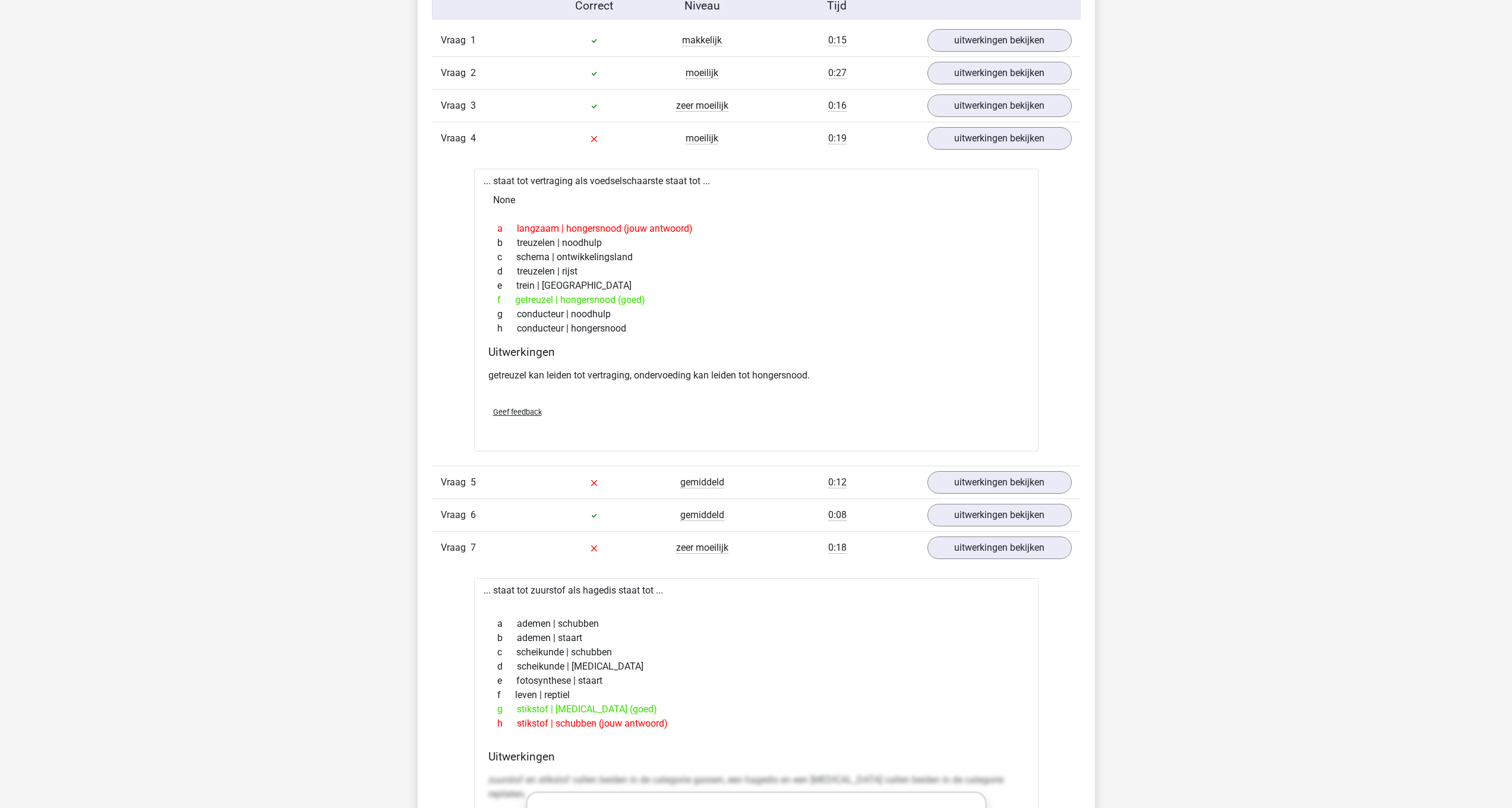
drag, startPoint x: 483, startPoint y: 586, endPoint x: 684, endPoint y: 718, distance: 240.5
copy div "... staat tot zuurstof als hagedis staat tot ... a ademen | schubben b ademen |…"
click at [1005, 483] on link "uitwerkingen bekijken" at bounding box center [999, 482] width 144 height 22
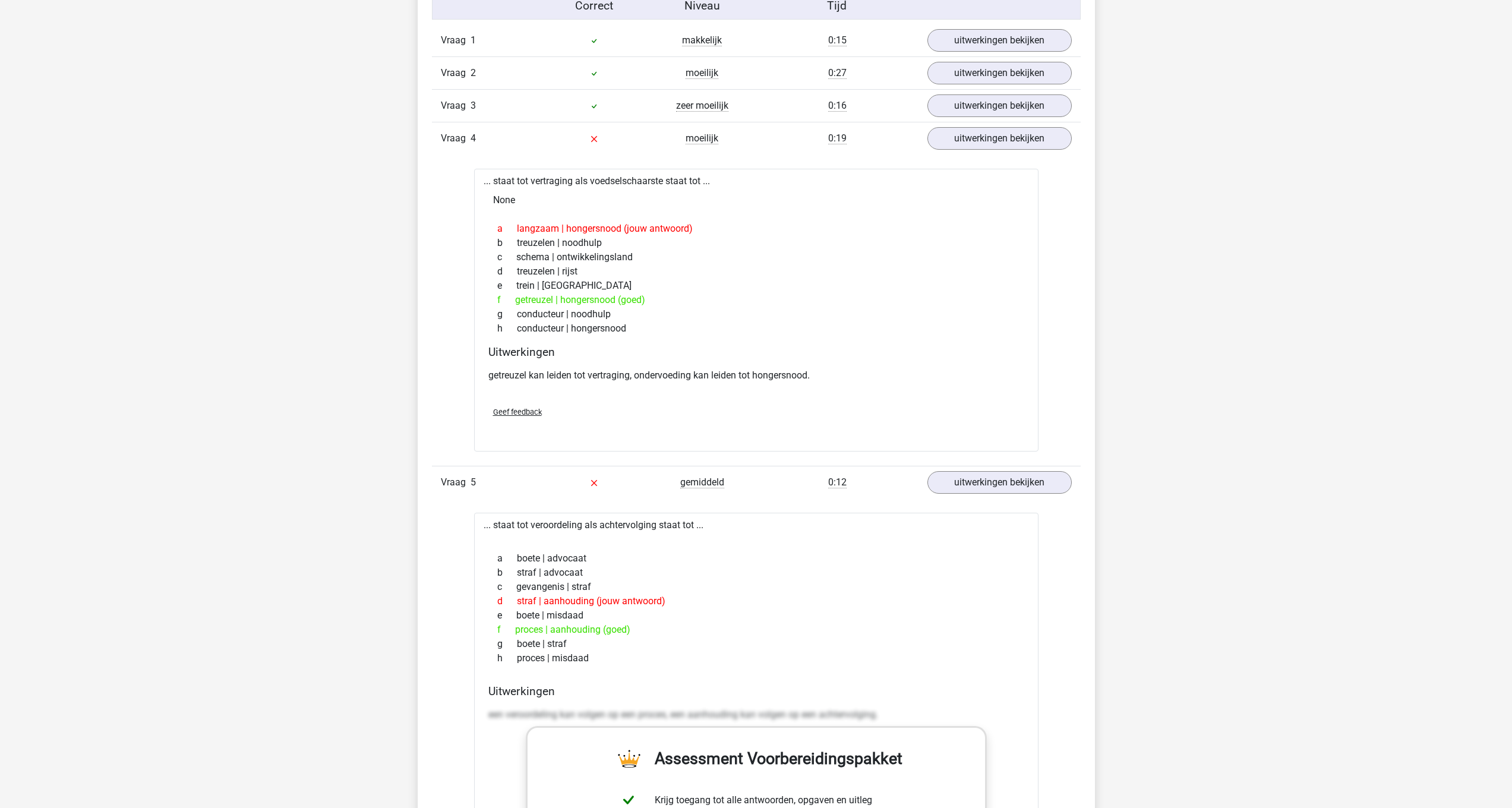
drag, startPoint x: 481, startPoint y: 523, endPoint x: 643, endPoint y: 657, distance: 210.2
click at [643, 657] on div "... staat tot veroordeling als achtervolging staat tot ... a boete | advocaat b…" at bounding box center [756, 814] width 564 height 601
copy div "... staat tot veroordeling als achtervolging staat tot ... a boete | advocaat b…"
